Goal: Find specific page/section: Find specific page/section

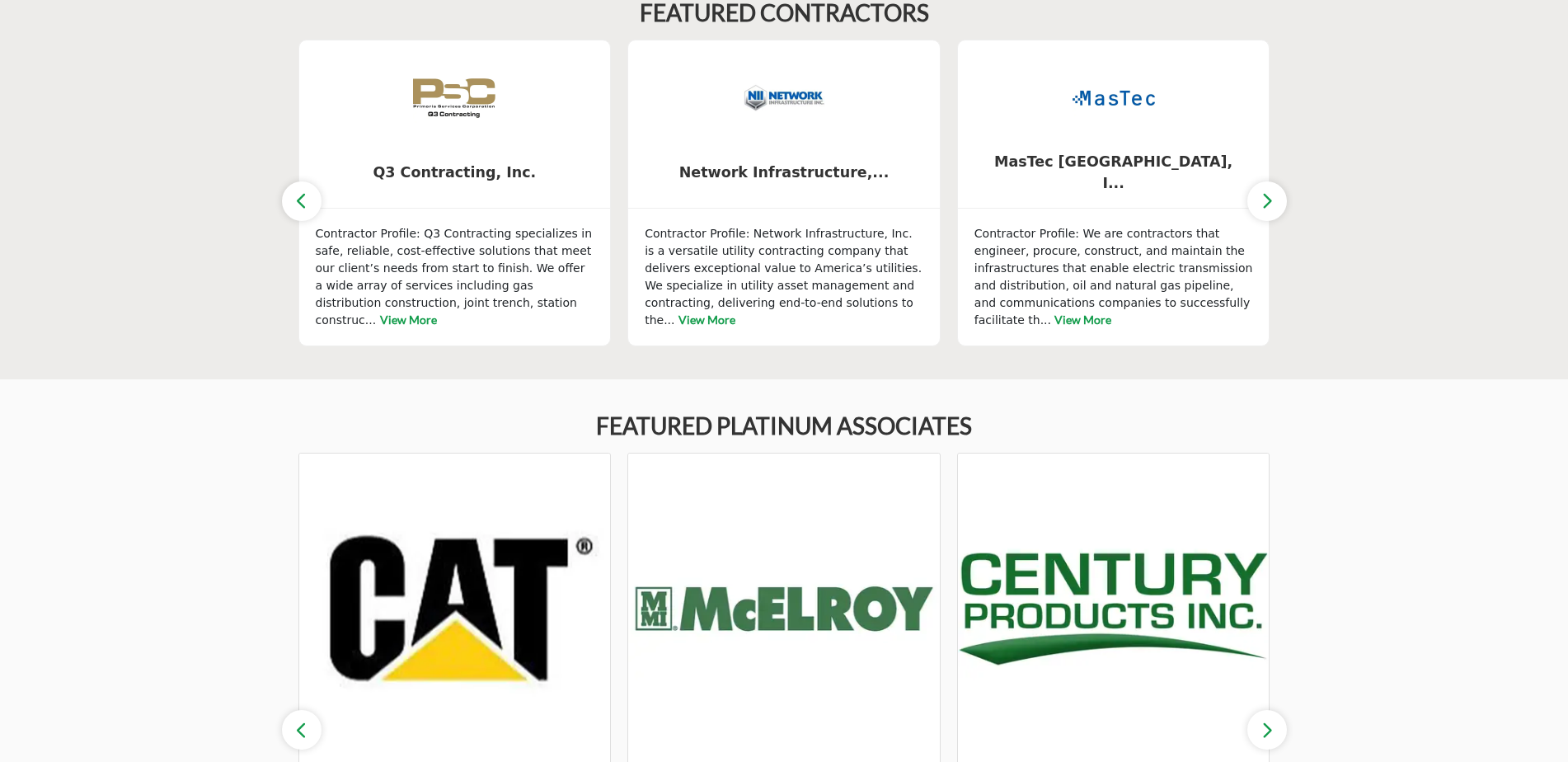
scroll to position [2435, 0]
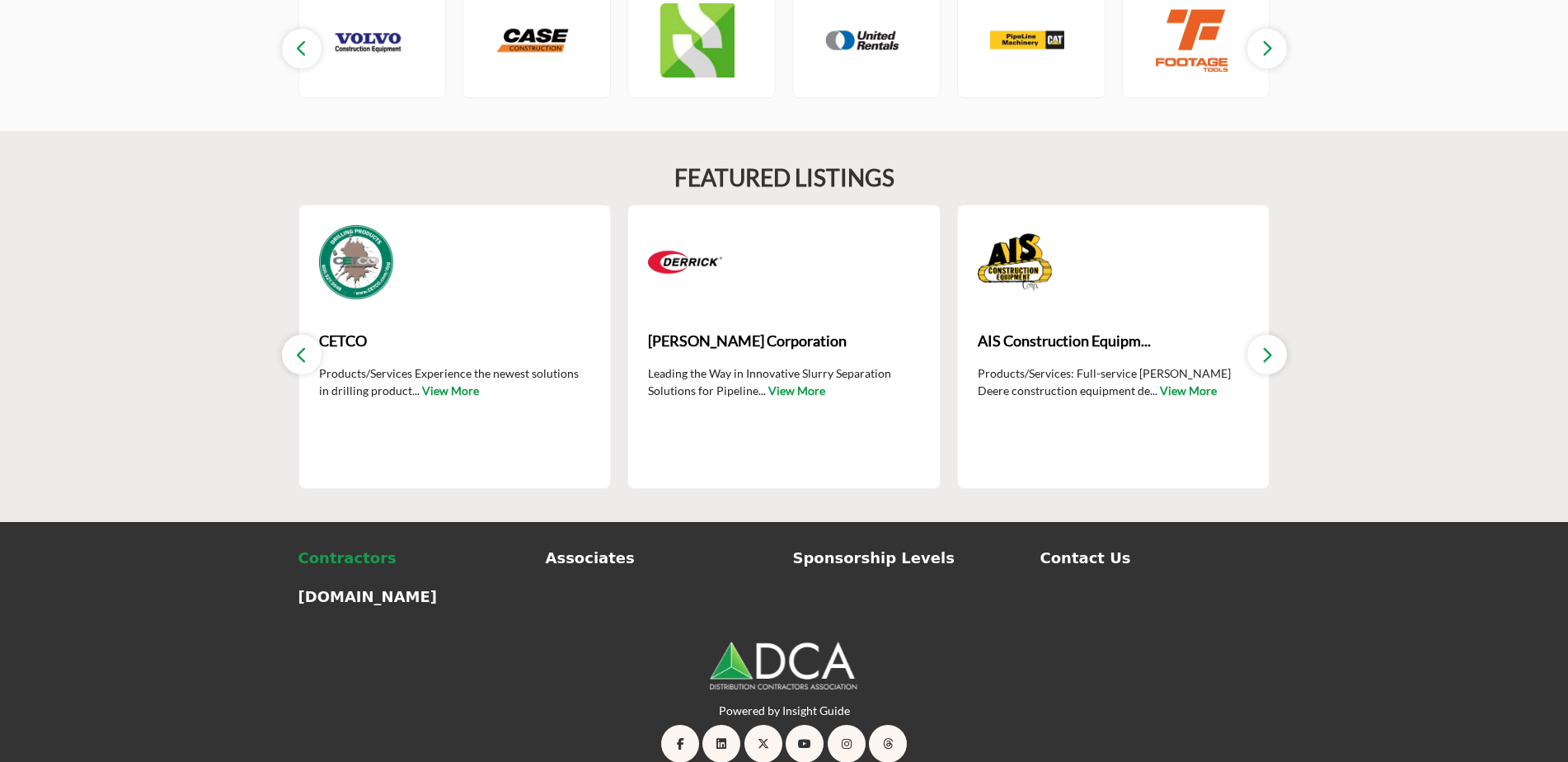
click at [324, 547] on p "Contractors" at bounding box center [413, 558] width 230 height 23
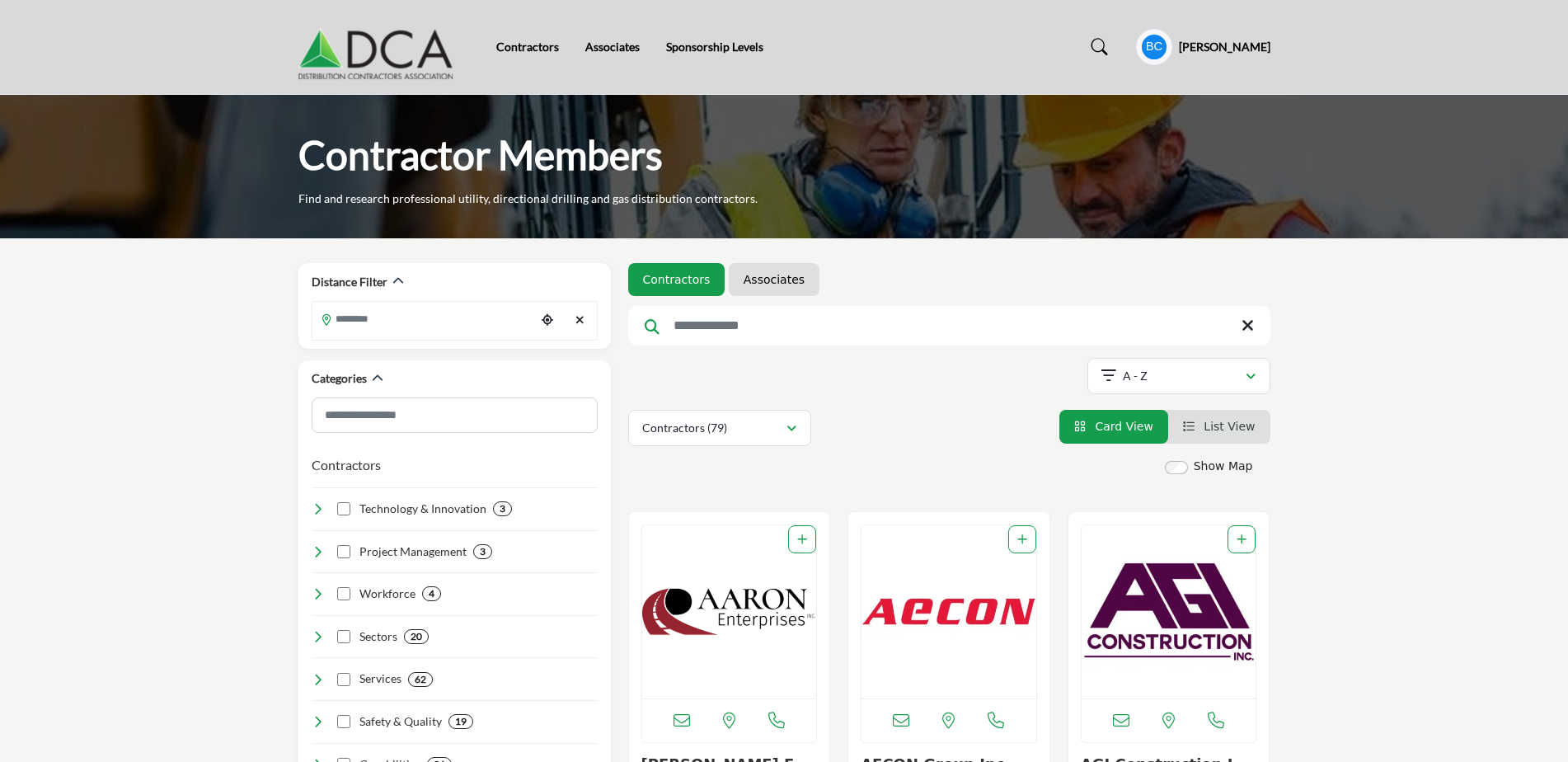
click at [357, 58] on img at bounding box center [380, 47] width 163 height 66
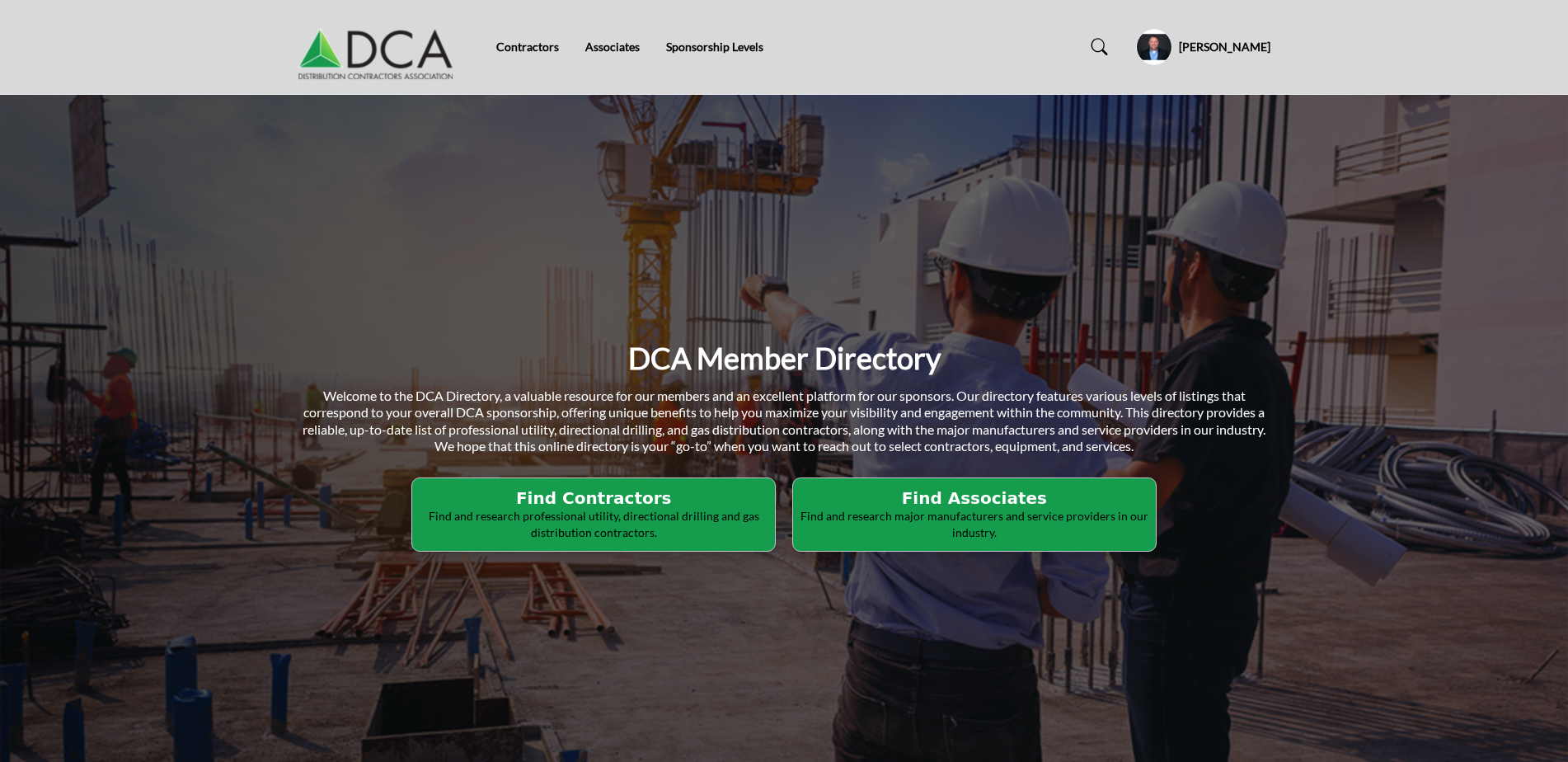
click at [1233, 46] on h5 "[PERSON_NAME]" at bounding box center [1225, 47] width 92 height 17
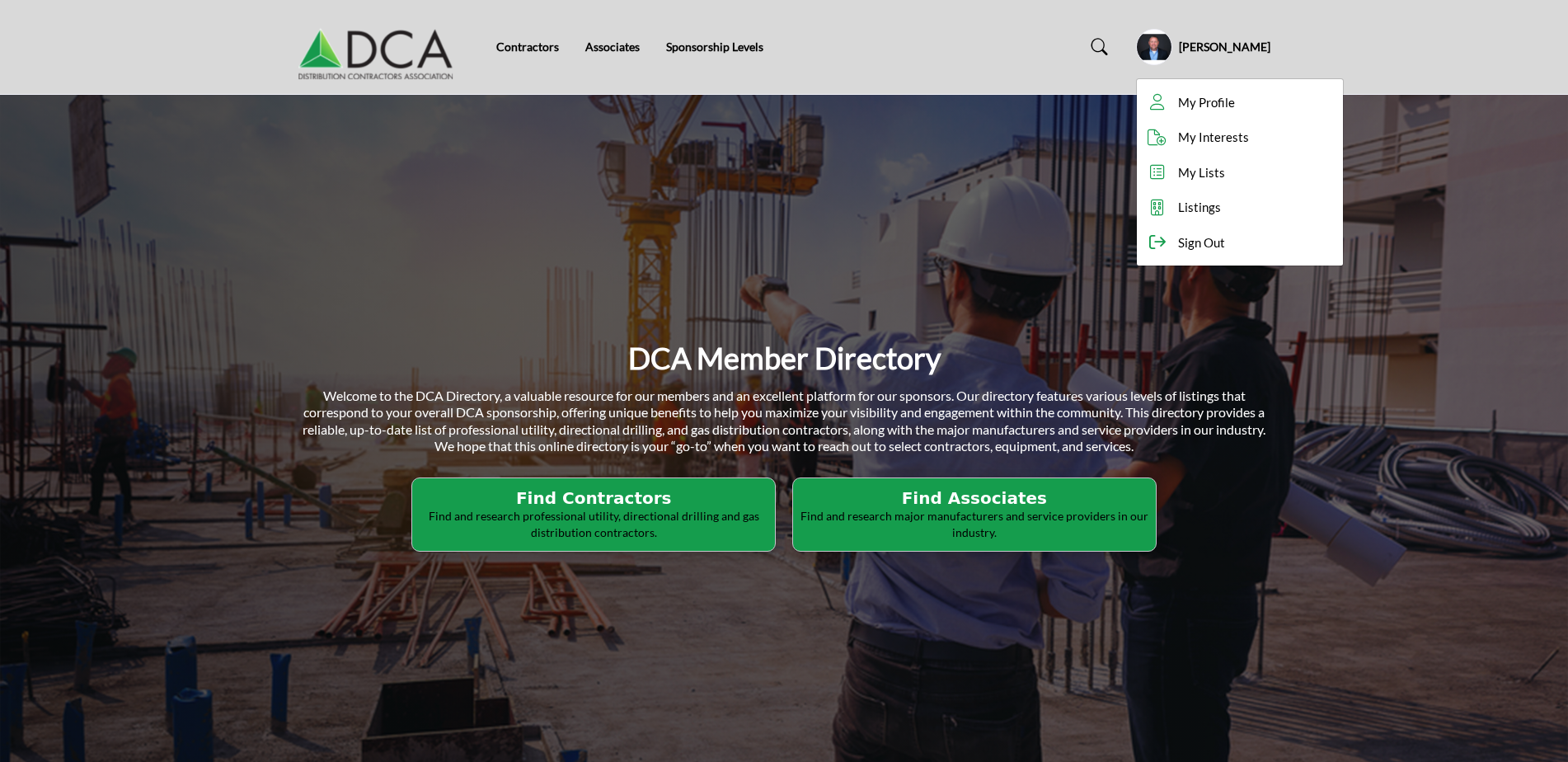
click at [913, 46] on div "Contractors Associates Sponsorship Levels" at bounding box center [706, 46] width 419 height 18
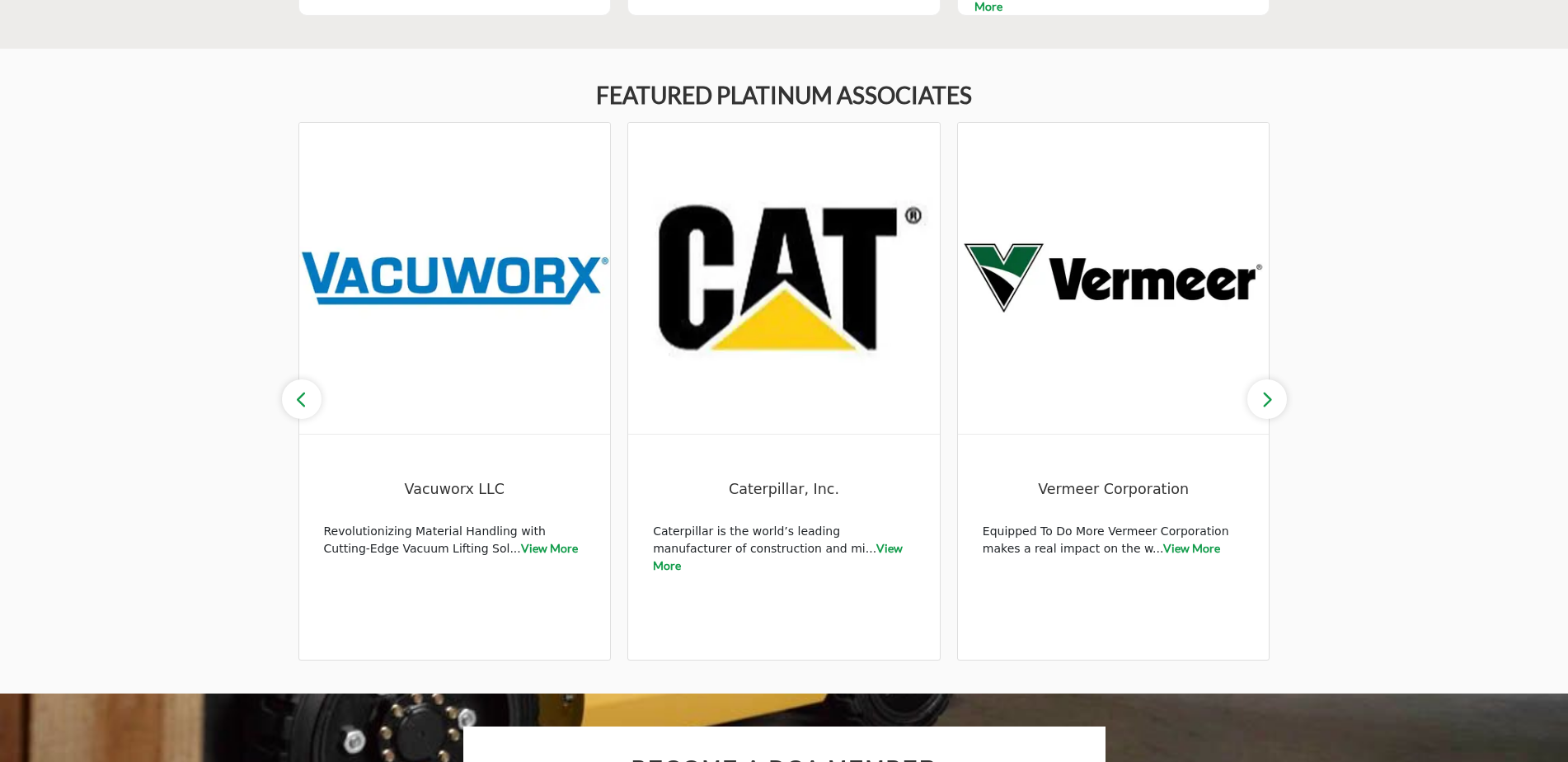
scroll to position [2435, 0]
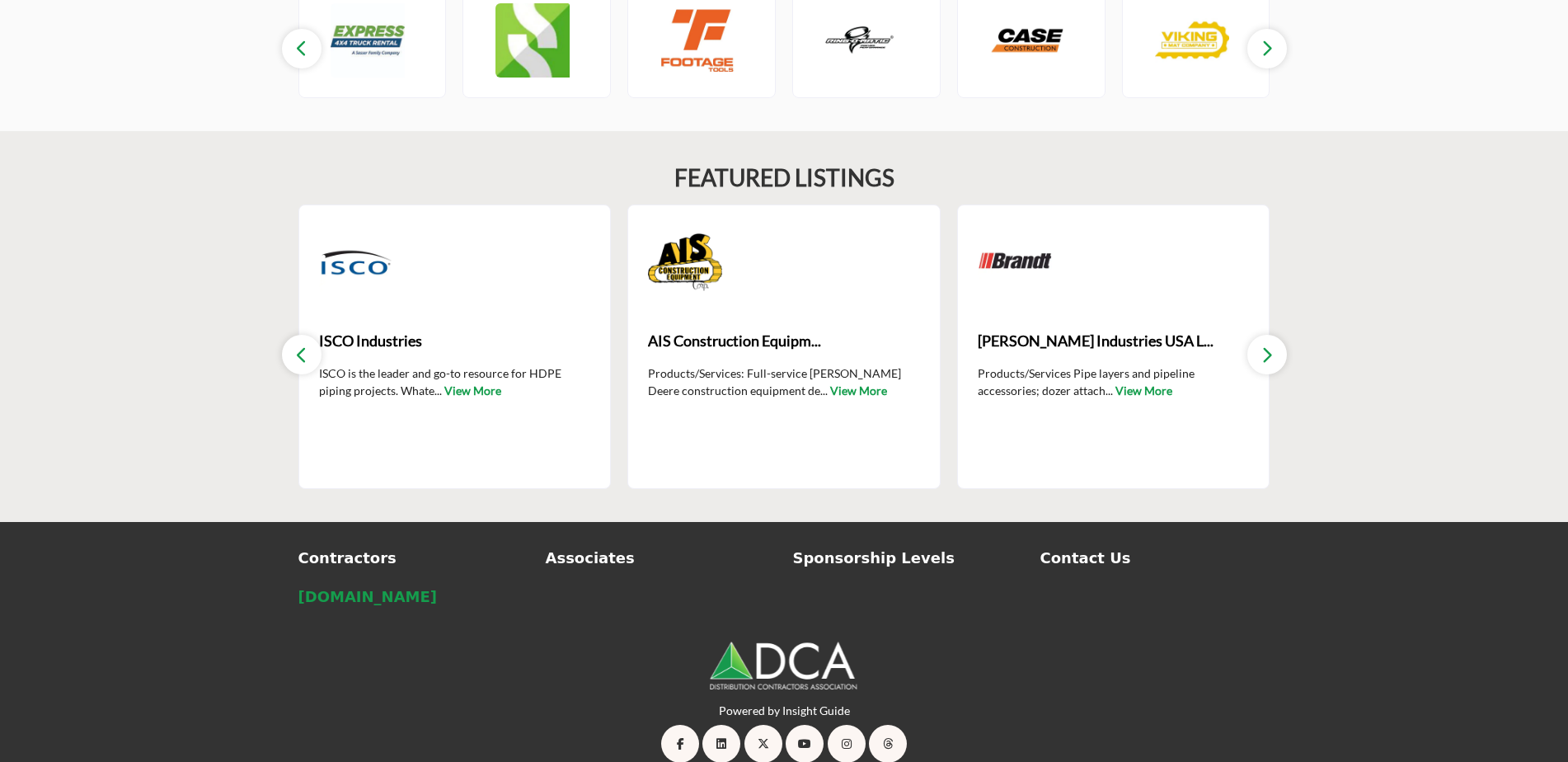
click at [363, 586] on p "[DOMAIN_NAME]" at bounding box center [413, 597] width 230 height 23
